Goal: Task Accomplishment & Management: Use online tool/utility

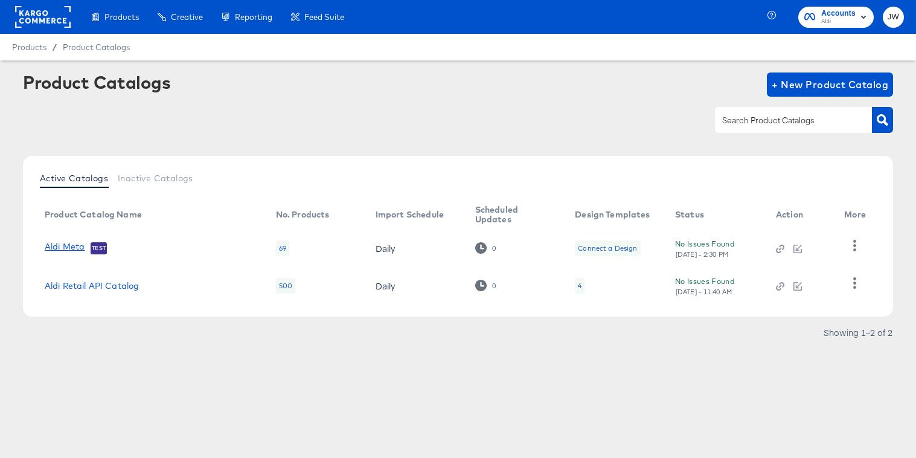
click at [73, 245] on link "Aldi Meta" at bounding box center [65, 248] width 40 height 12
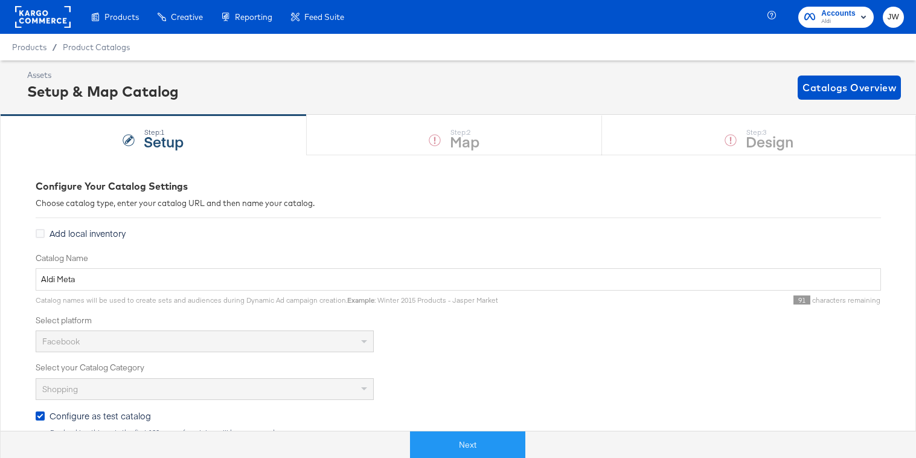
scroll to position [13, 0]
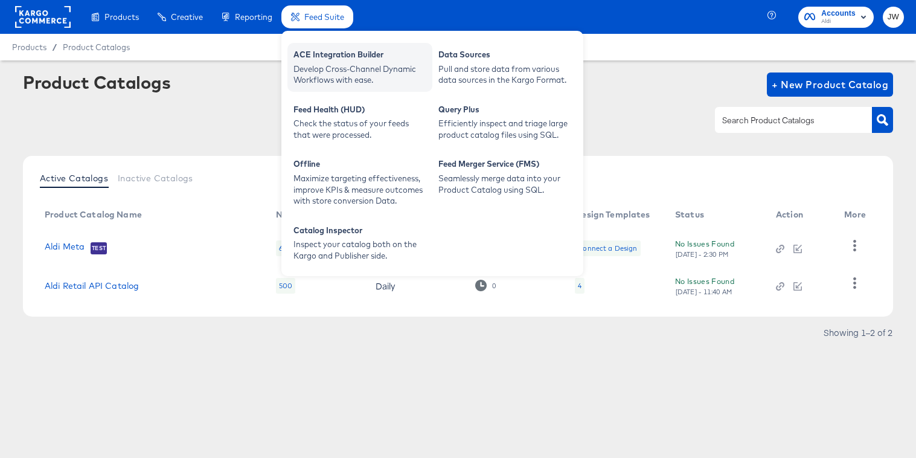
click at [332, 45] on div "ACE Integration Builder Develop Cross-Channel Dynamic Workflows with ease." at bounding box center [360, 67] width 145 height 49
click at [343, 78] on div "Develop Cross-Channel Dynamic Workflows with ease." at bounding box center [360, 74] width 133 height 22
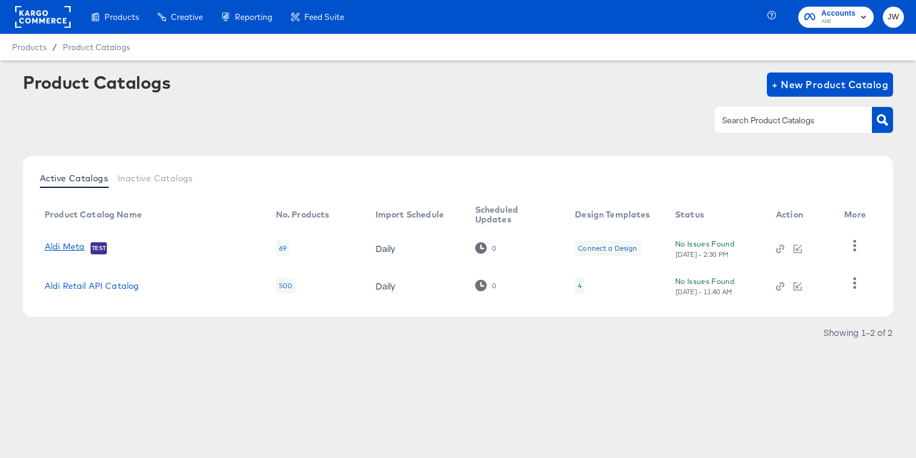
click at [66, 244] on link "Aldi Meta" at bounding box center [65, 248] width 40 height 12
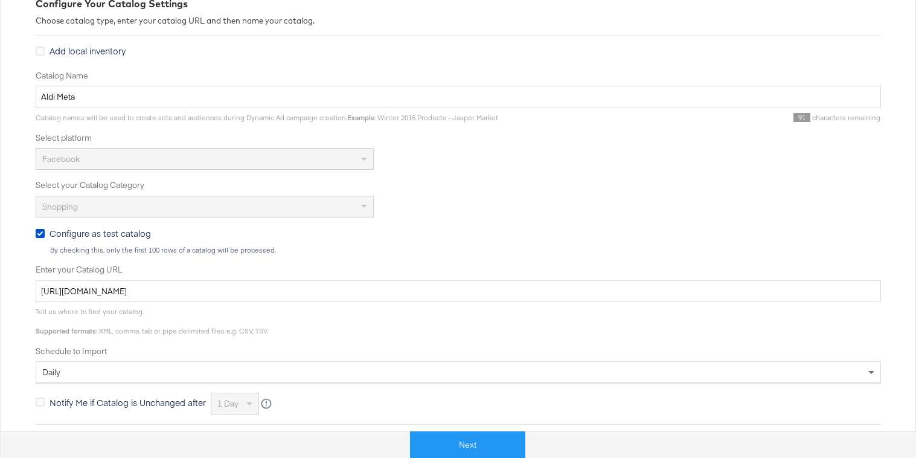
scroll to position [211, 0]
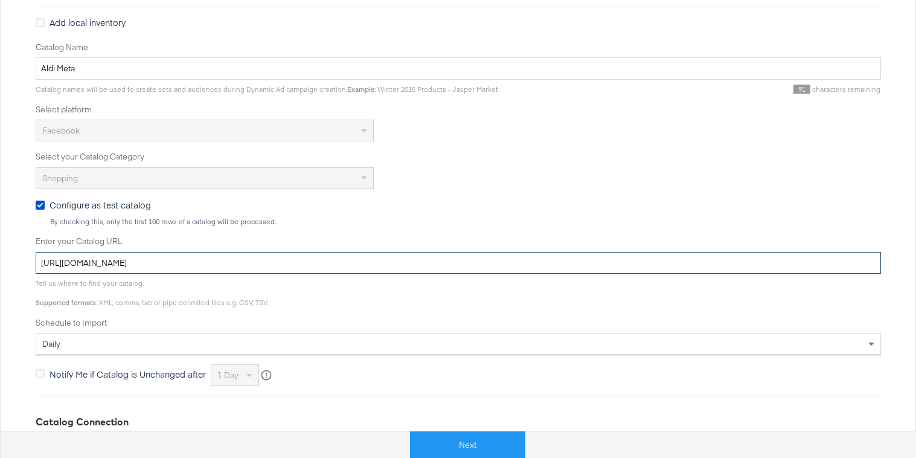
click at [198, 259] on input "[URL][DOMAIN_NAME]" at bounding box center [459, 263] width 846 height 22
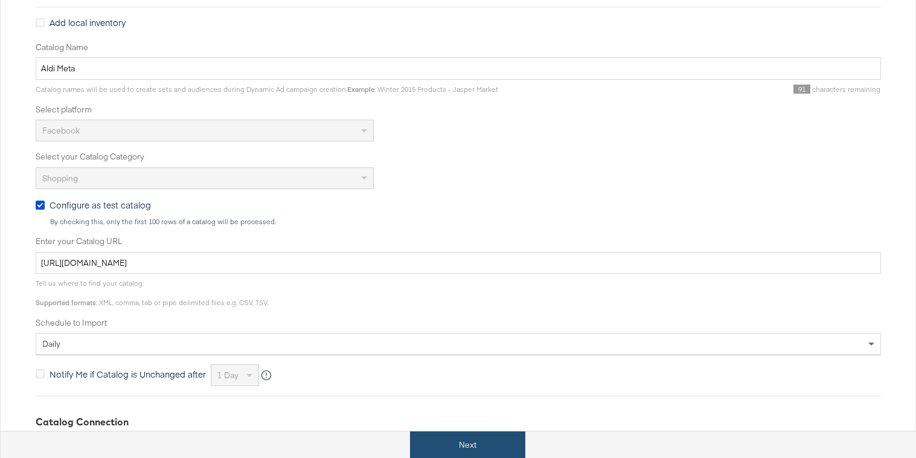
click at [457, 442] on button "Next" at bounding box center [467, 444] width 115 height 27
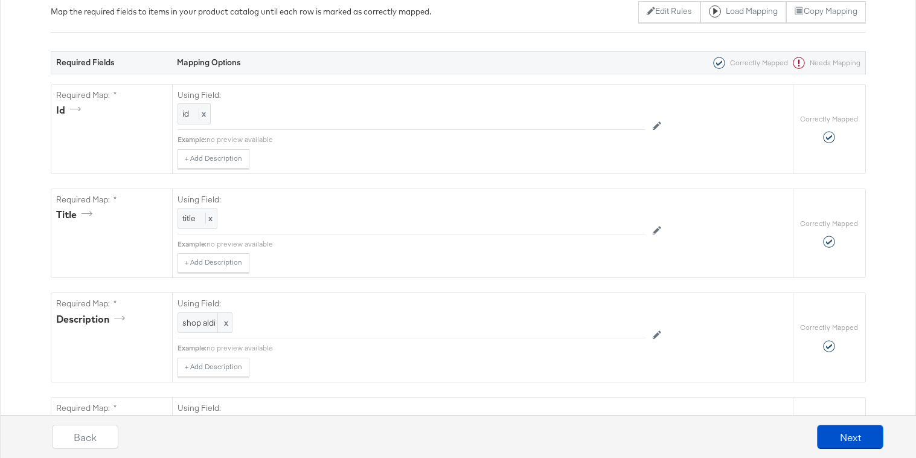
scroll to position [270, 0]
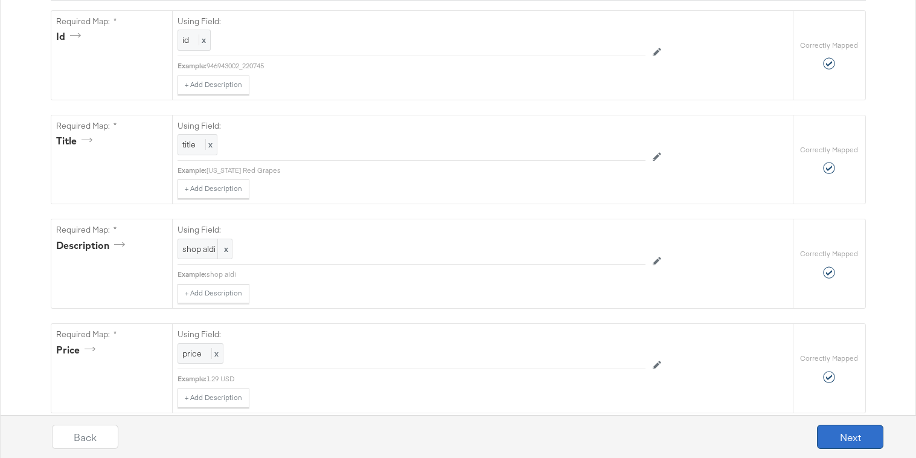
click at [824, 433] on button "Next" at bounding box center [850, 437] width 66 height 24
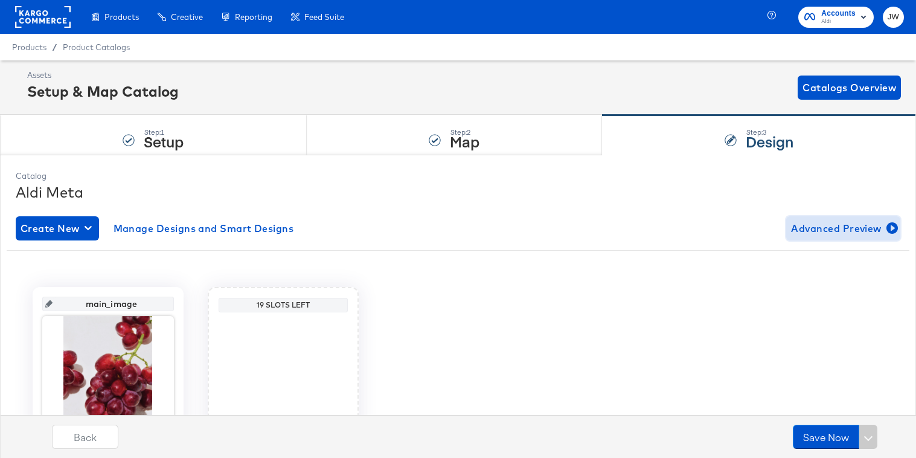
click at [809, 230] on span "Advanced Preview" at bounding box center [843, 228] width 105 height 17
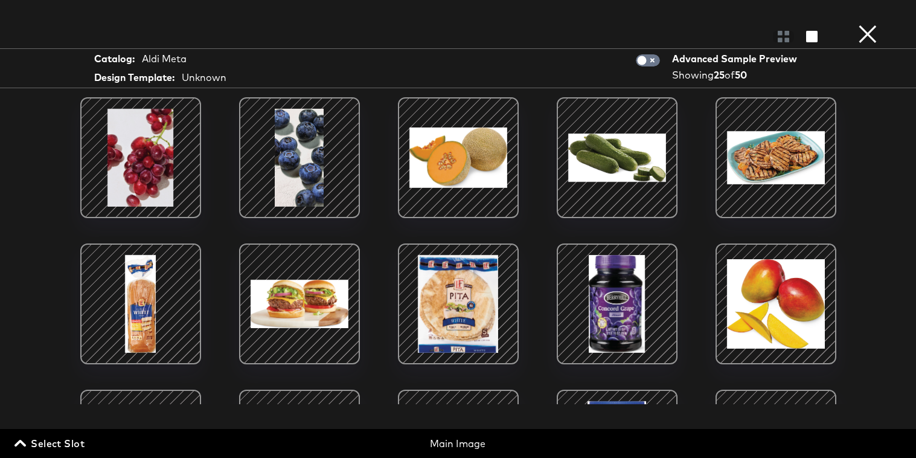
click at [867, 24] on button "×" at bounding box center [868, 12] width 24 height 24
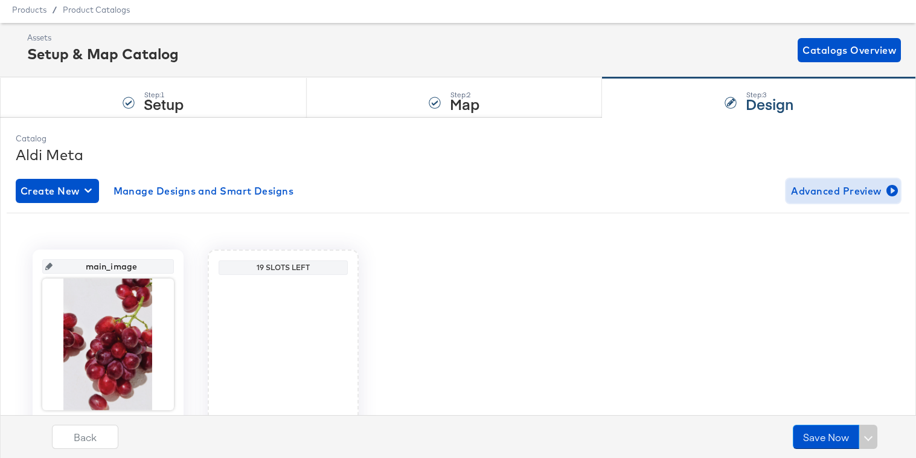
scroll to position [44, 0]
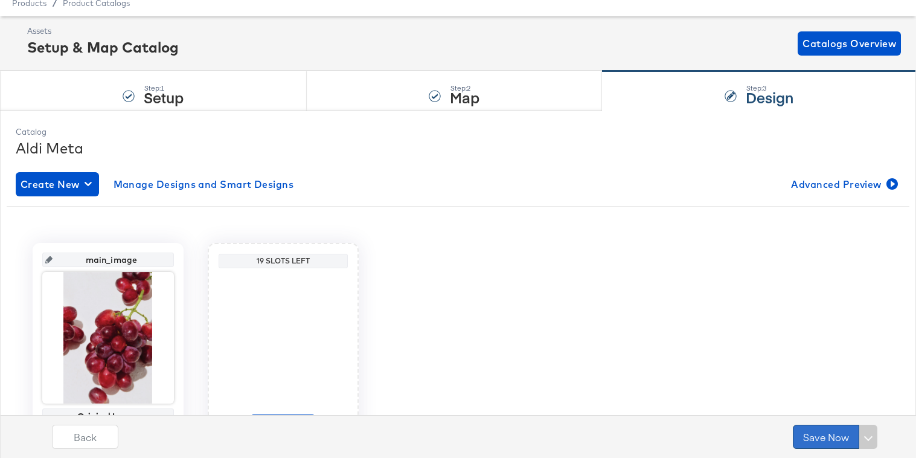
click at [822, 439] on button "Save Now" at bounding box center [826, 437] width 66 height 24
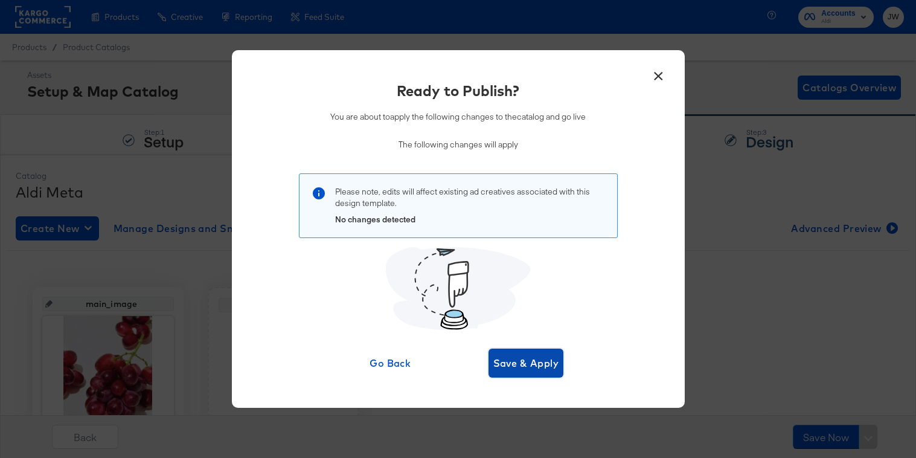
click at [517, 362] on span "Save & Apply" at bounding box center [527, 363] width 66 height 17
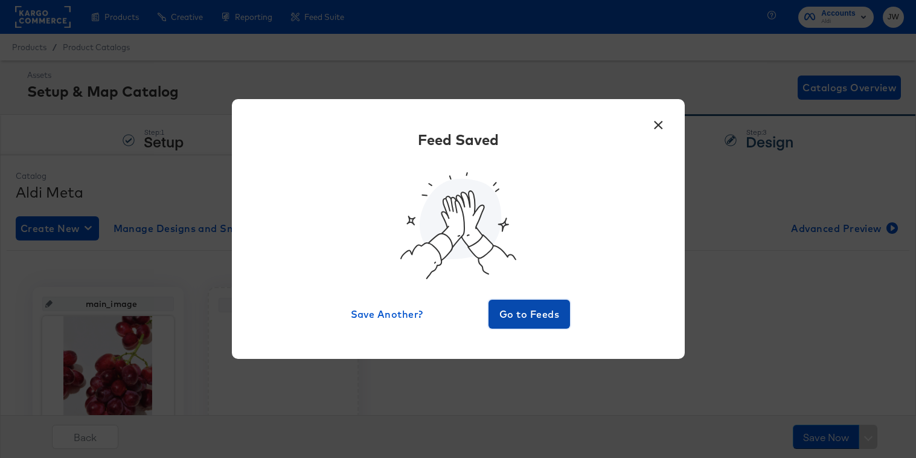
click at [503, 315] on span "Go to Feeds" at bounding box center [530, 314] width 72 height 17
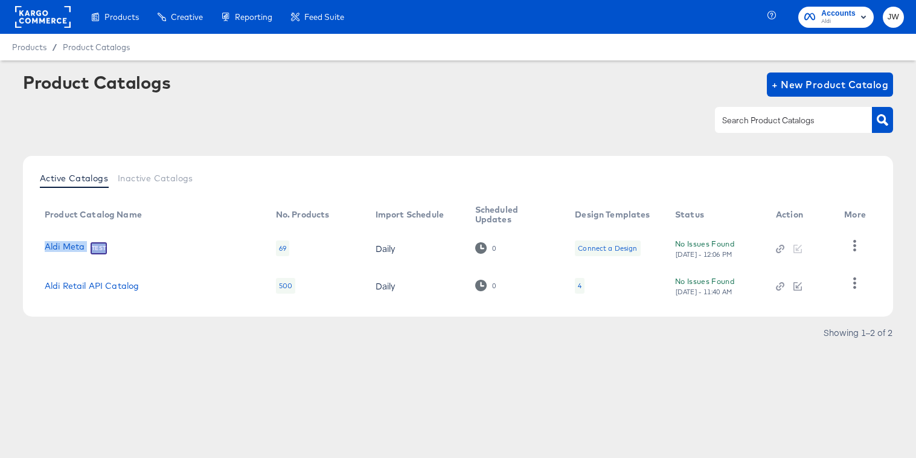
drag, startPoint x: 38, startPoint y: 243, endPoint x: 123, endPoint y: 249, distance: 85.4
click at [123, 250] on td "Aldi Meta Test" at bounding box center [150, 248] width 231 height 37
copy div "Aldi Meta Test"
click at [212, 174] on div "Active Catalogs Inactive Catalogs" at bounding box center [458, 179] width 846 height 23
